Goal: Find specific page/section: Find specific page/section

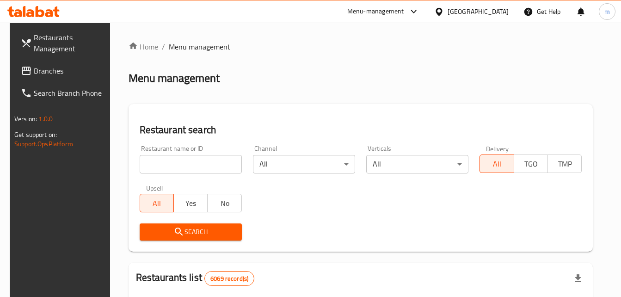
click at [502, 8] on div "Bahrain" at bounding box center [477, 11] width 61 height 10
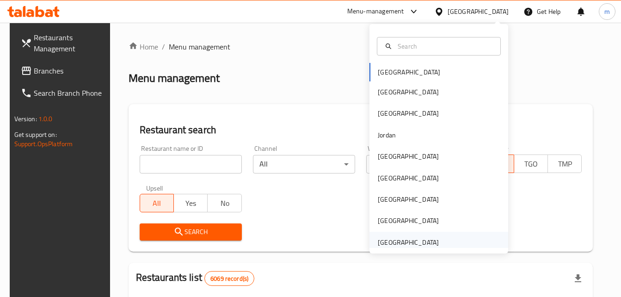
click at [412, 239] on div "[GEOGRAPHIC_DATA]" at bounding box center [408, 242] width 61 height 10
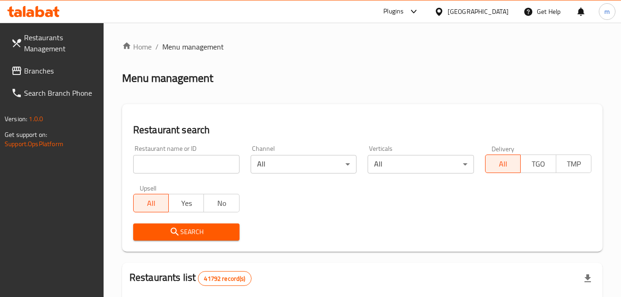
click at [75, 73] on span "Branches" at bounding box center [60, 70] width 72 height 11
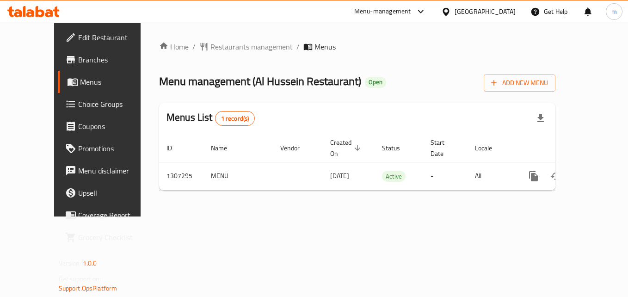
click at [51, 13] on icon at bounding box center [49, 13] width 8 height 8
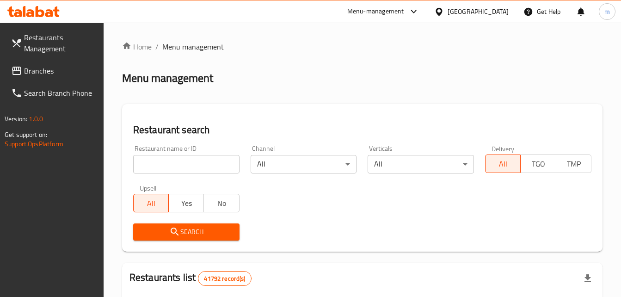
click at [167, 158] on input "search" at bounding box center [186, 164] width 106 height 18
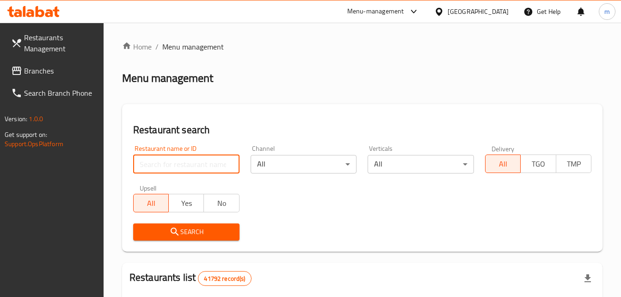
paste input "704400"
type input "704400"
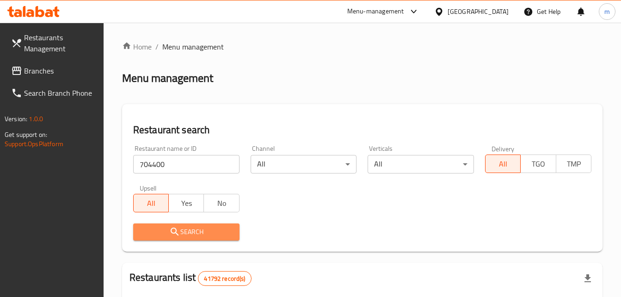
click at [175, 237] on icon "submit" at bounding box center [174, 231] width 11 height 11
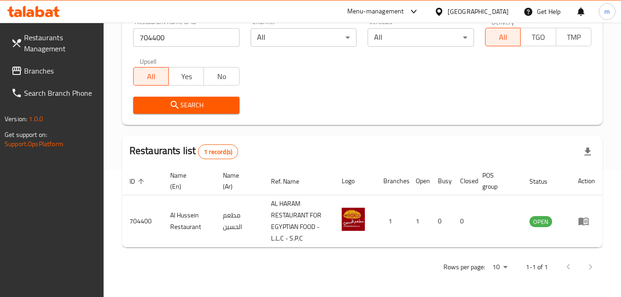
scroll to position [127, 0]
